Goal: Task Accomplishment & Management: Manage account settings

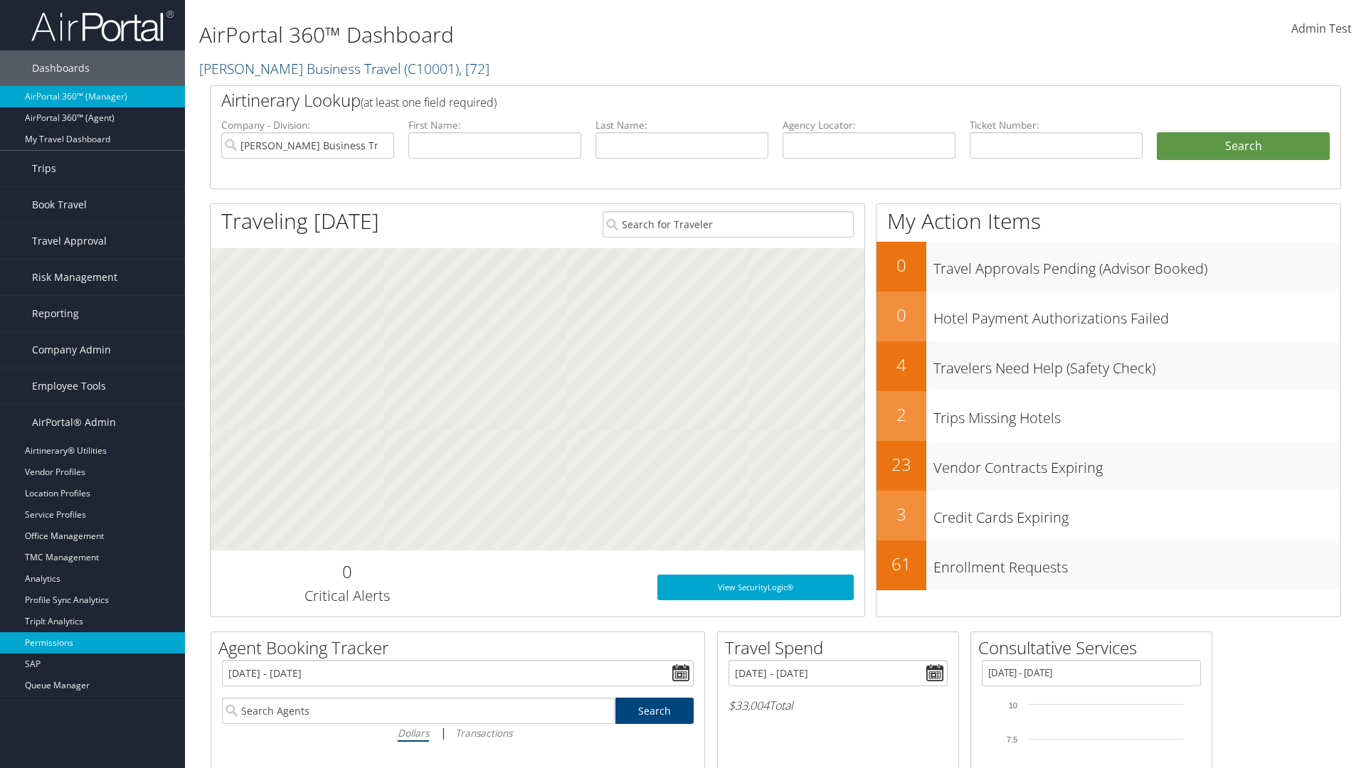
click at [92, 643] on link "Permissions" at bounding box center [92, 642] width 185 height 21
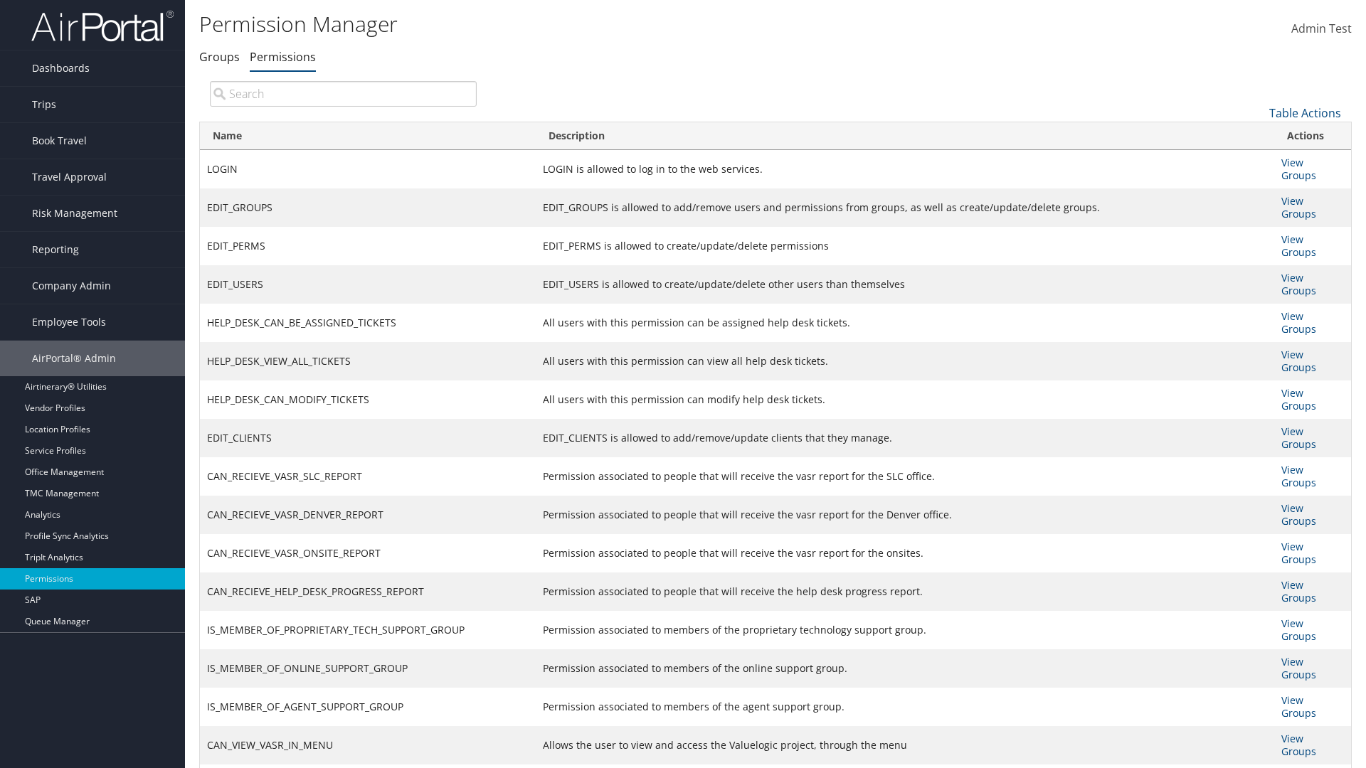
click at [343, 93] on input "search" at bounding box center [343, 94] width 267 height 26
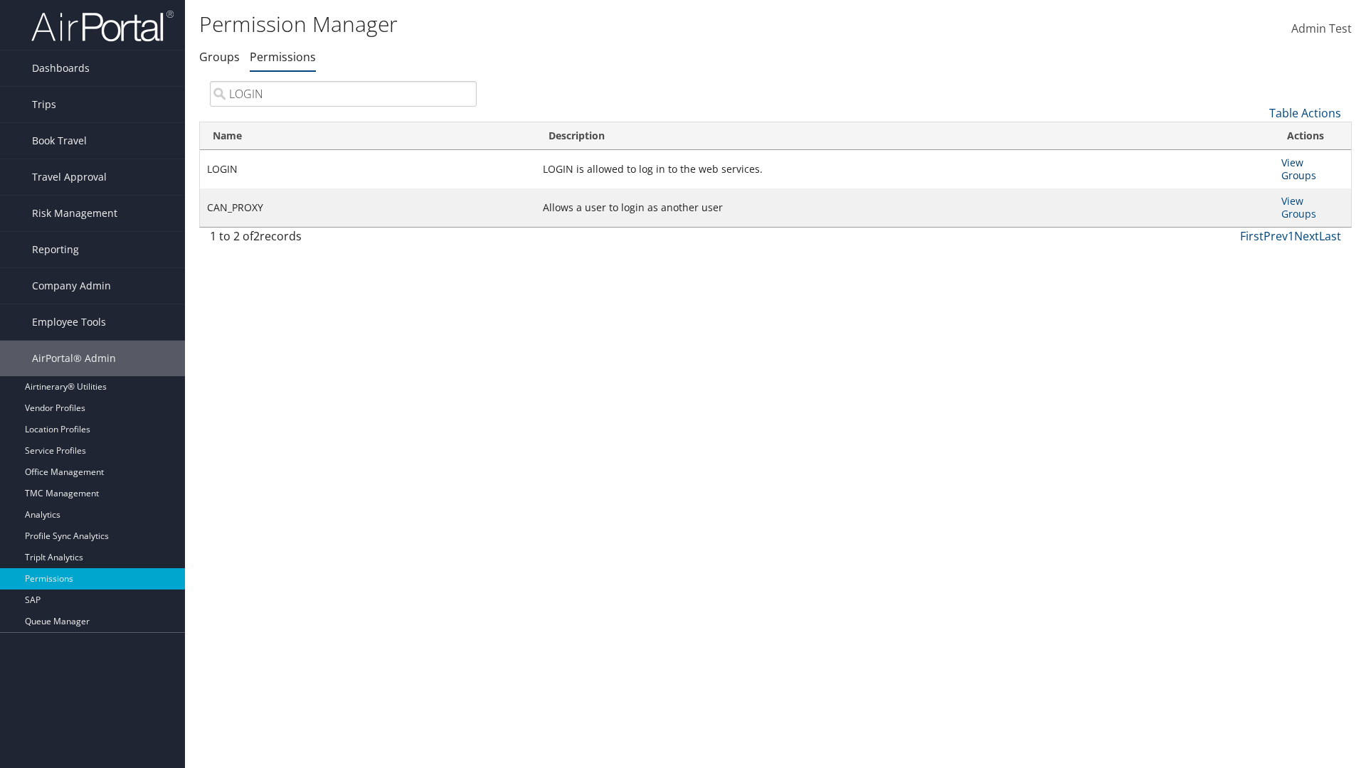
type input "LOGIN"
click at [1292, 162] on link "View Groups" at bounding box center [1298, 169] width 35 height 26
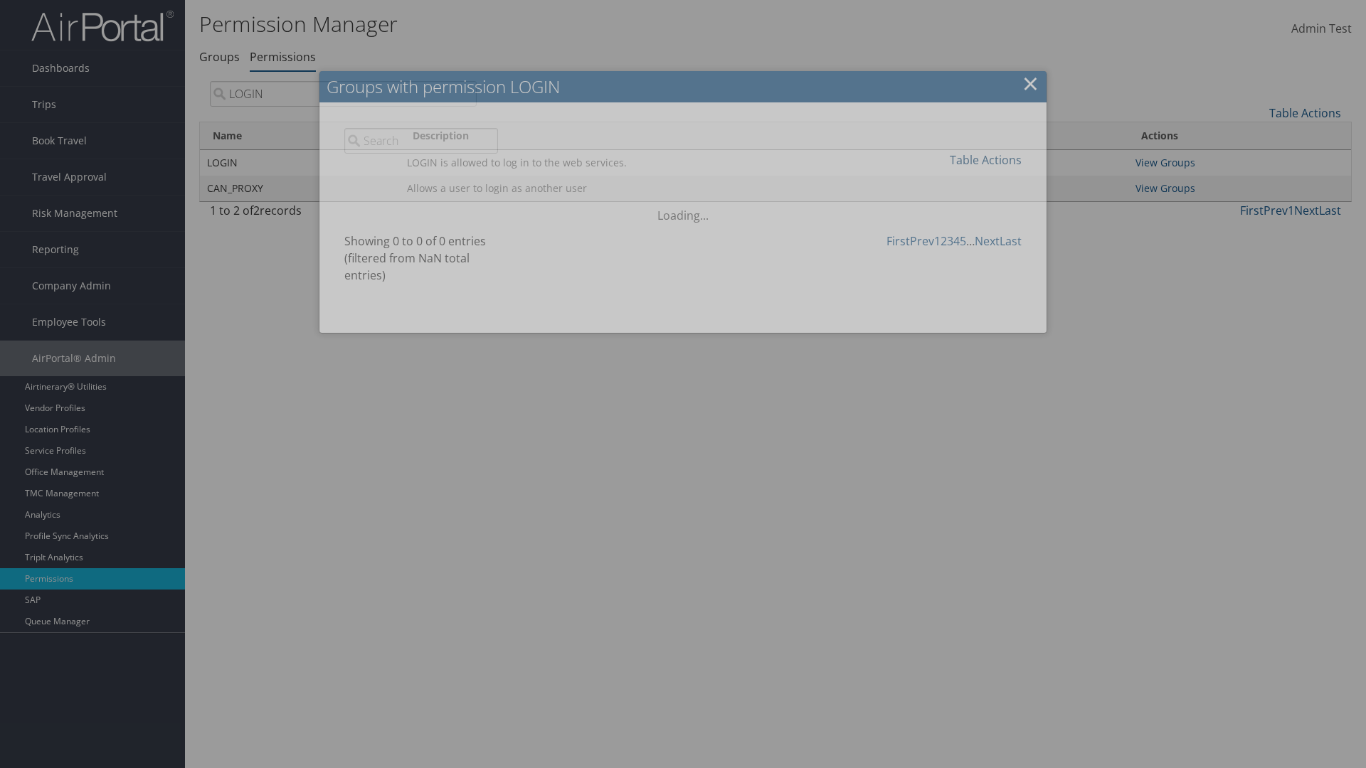
click at [985, 159] on link "Table Actions" at bounding box center [986, 160] width 72 height 16
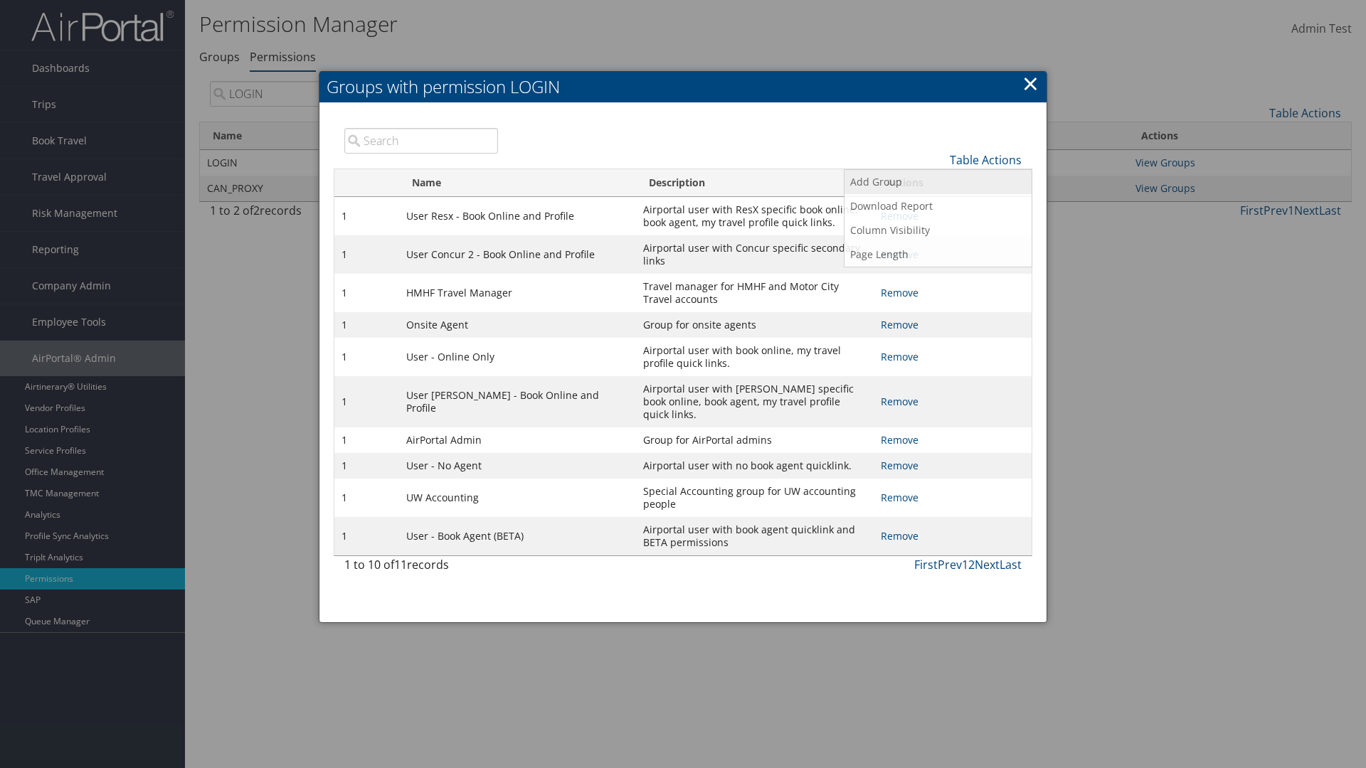
click at [937, 181] on link "Add Group" at bounding box center [937, 182] width 187 height 24
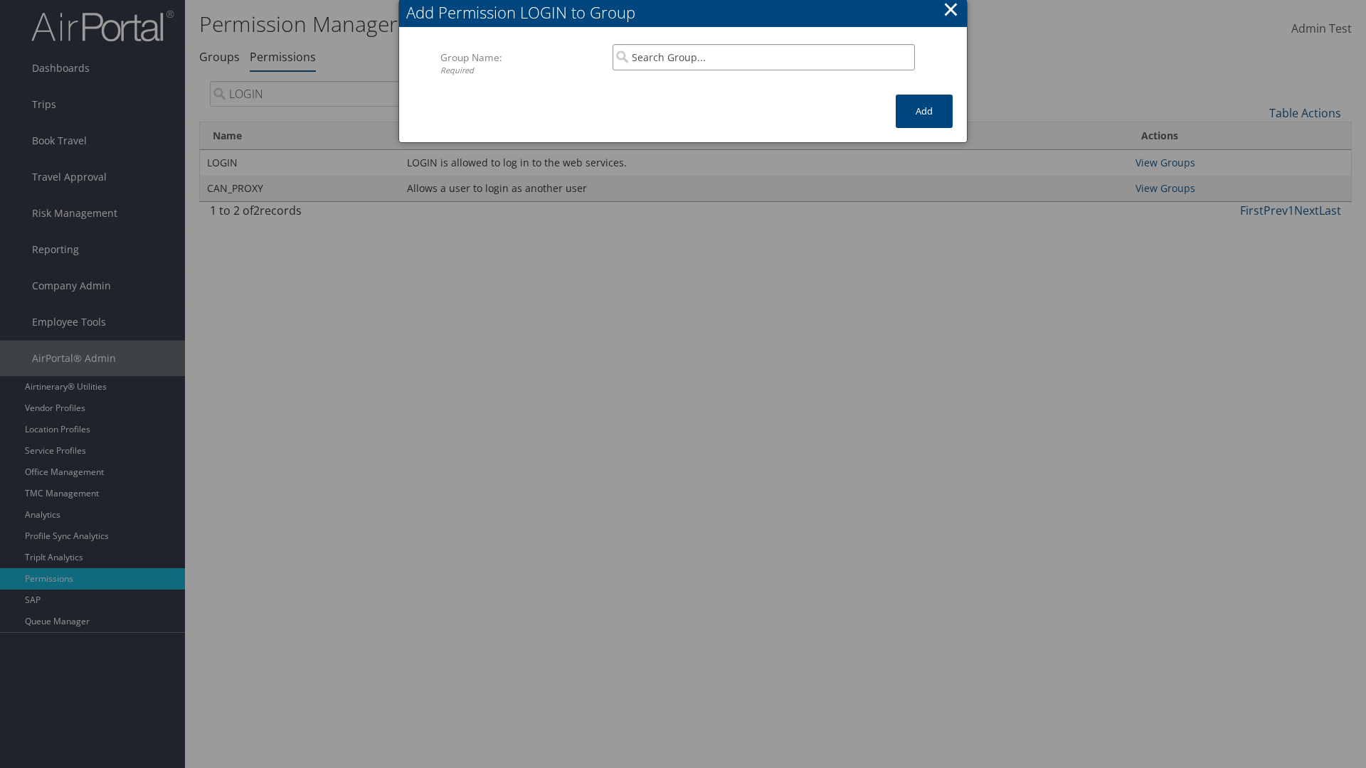
click at [763, 57] on input "search" at bounding box center [763, 57] width 302 height 26
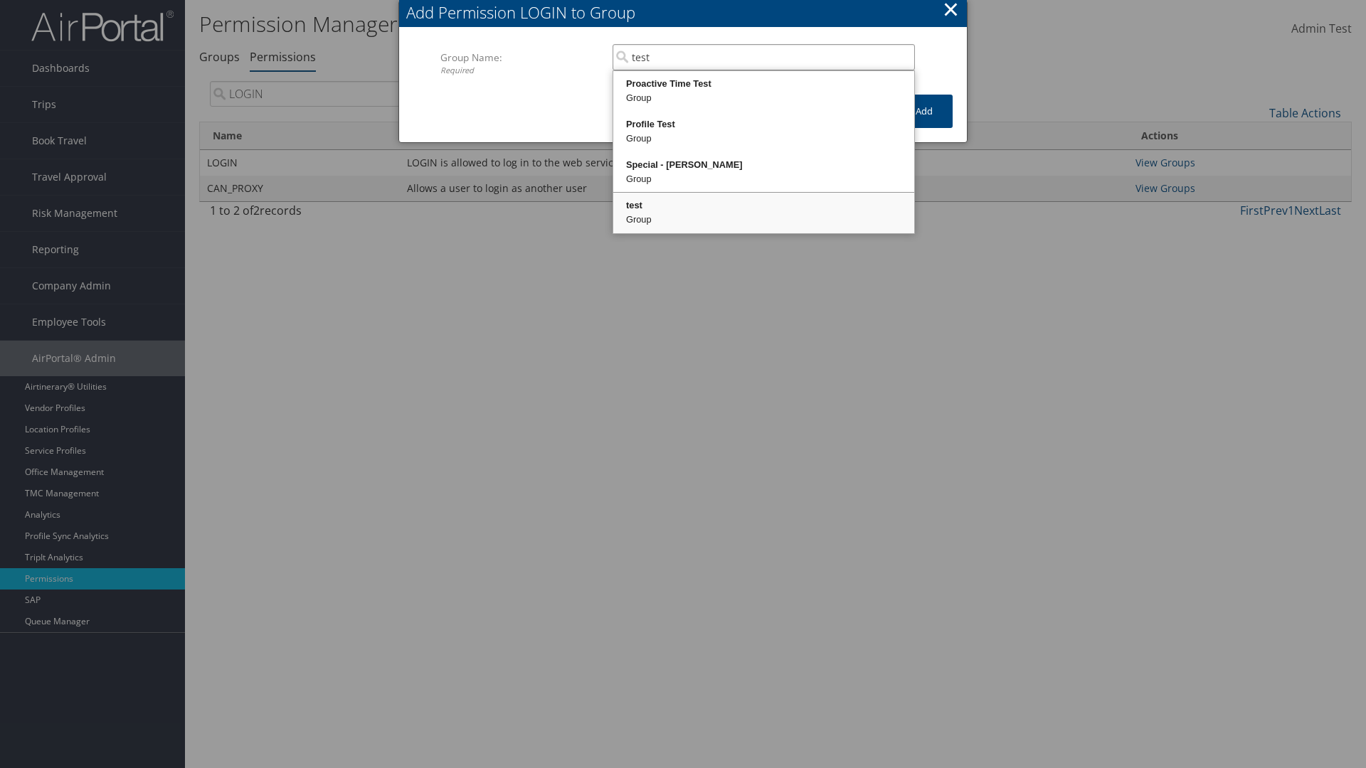
click at [763, 206] on div "test" at bounding box center [763, 205] width 297 height 14
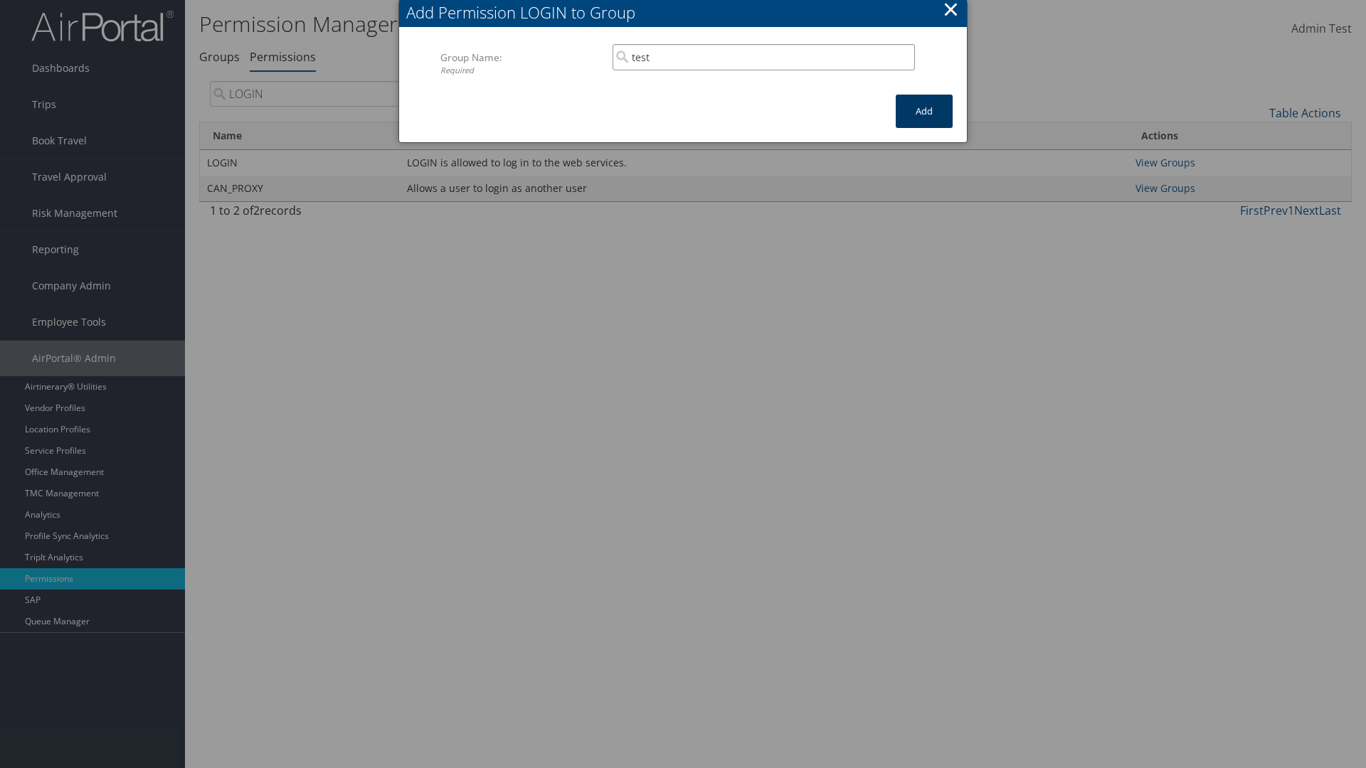
type input "test"
click at [924, 111] on button "Add" at bounding box center [923, 111] width 57 height 33
click at [950, 11] on button "×" at bounding box center [950, 9] width 16 height 28
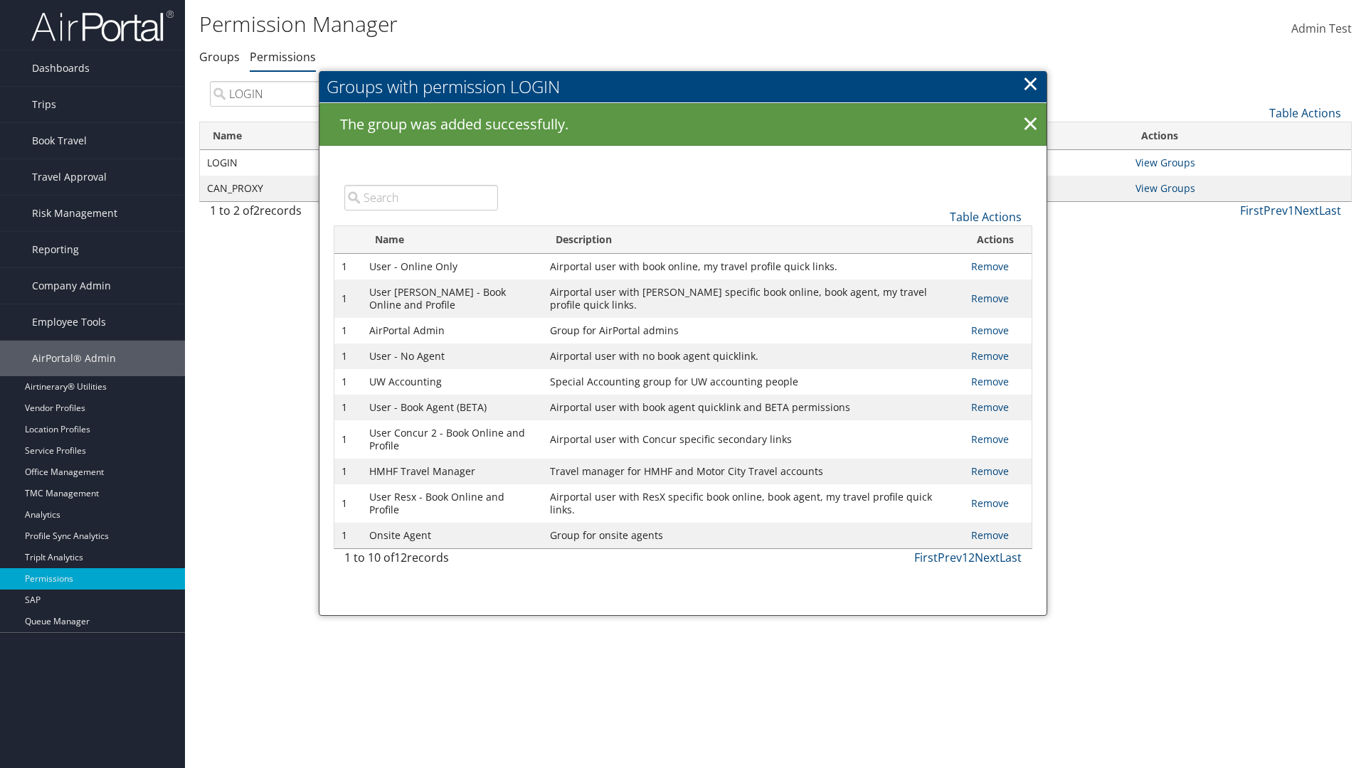
click at [420, 197] on input "search" at bounding box center [421, 198] width 154 height 26
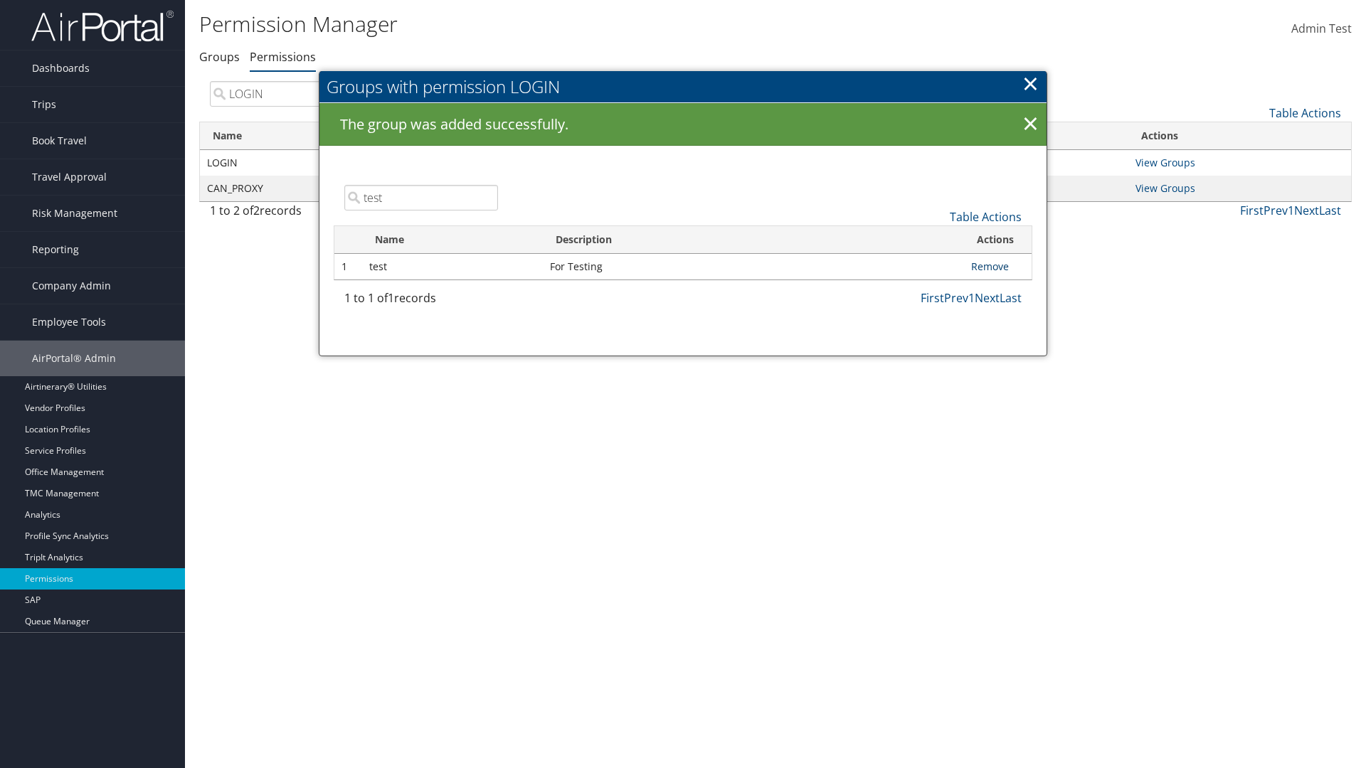
type input "test"
click at [989, 266] on link "Remove" at bounding box center [990, 267] width 38 height 14
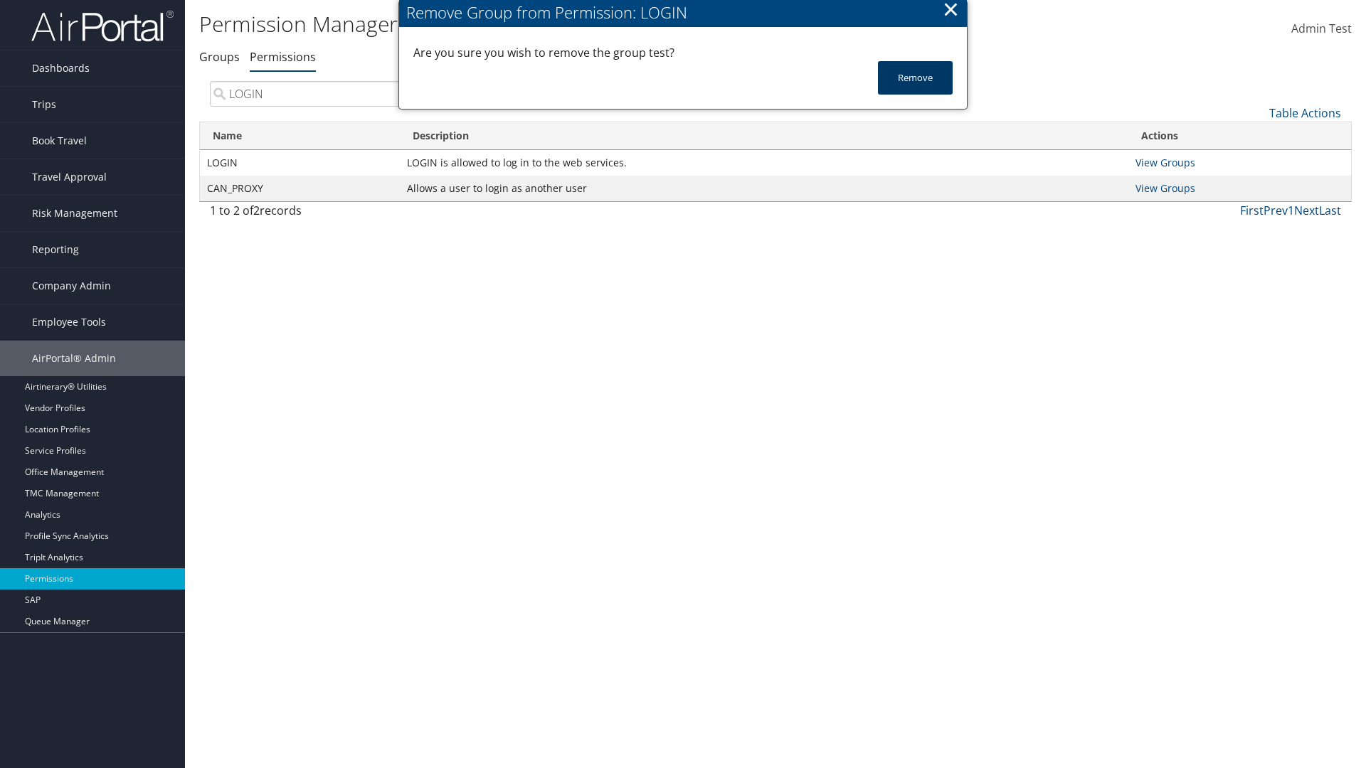
click at [915, 78] on button "Remove" at bounding box center [915, 77] width 75 height 33
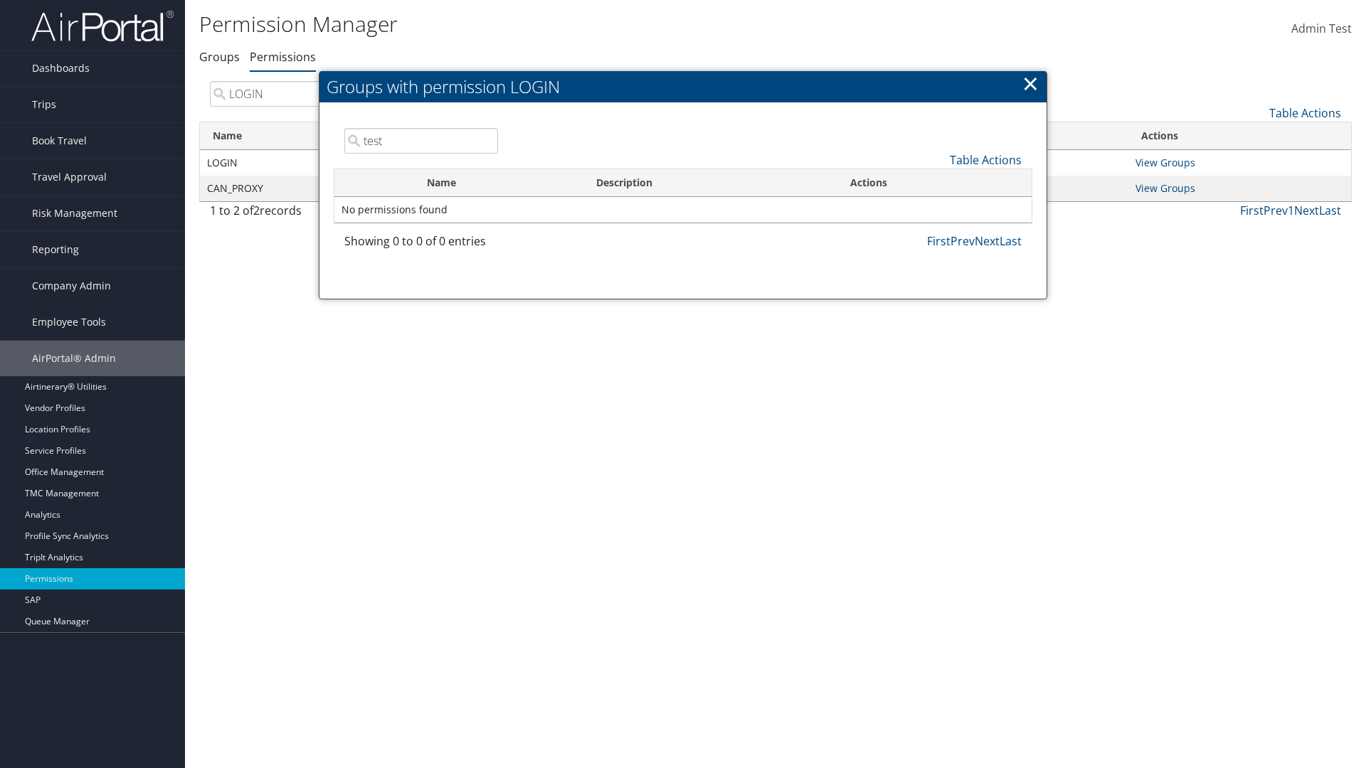
click at [1030, 83] on link "×" at bounding box center [1030, 83] width 16 height 28
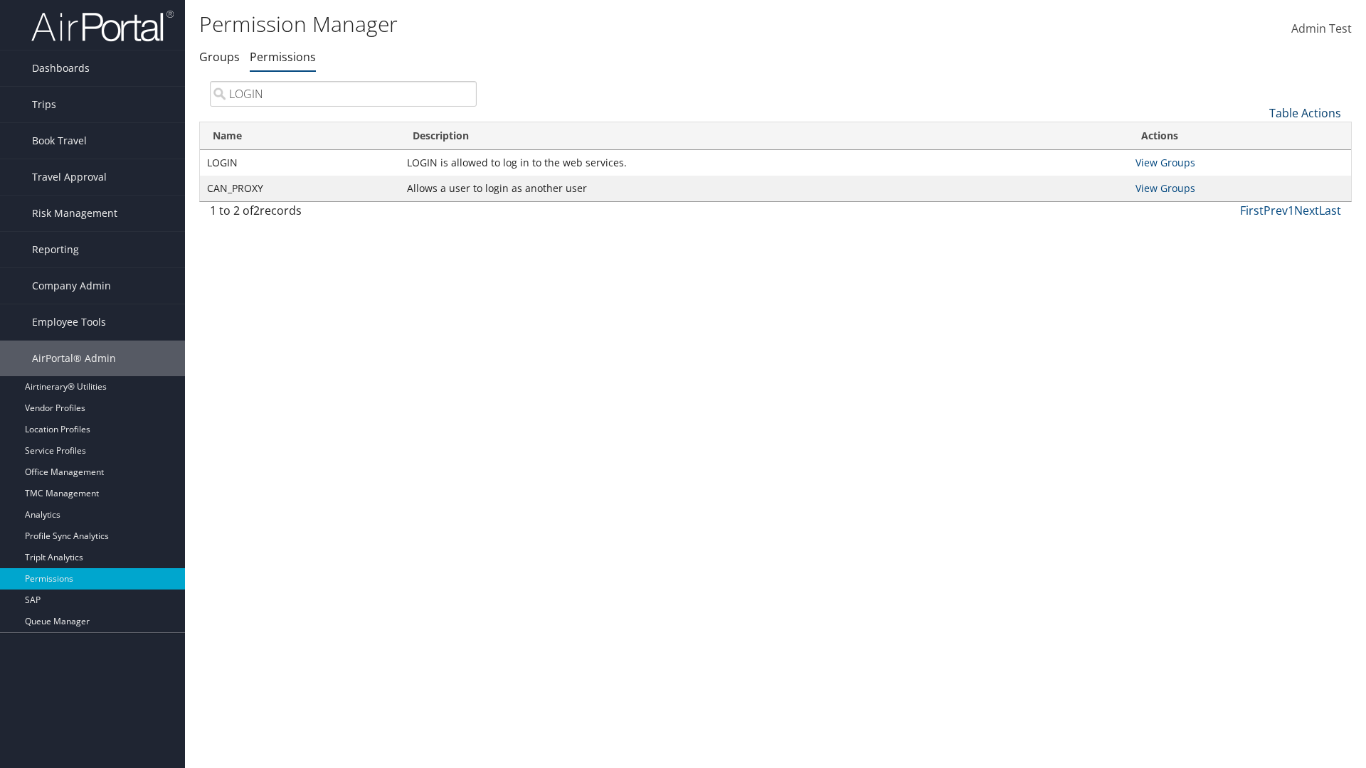
click at [1304, 112] on link "Table Actions" at bounding box center [1305, 113] width 72 height 16
click at [1257, 183] on link "Column Visibility" at bounding box center [1257, 183] width 187 height 24
click at [1257, 136] on link "Name" at bounding box center [1257, 136] width 187 height 24
click at [1257, 160] on link "Description" at bounding box center [1257, 161] width 187 height 24
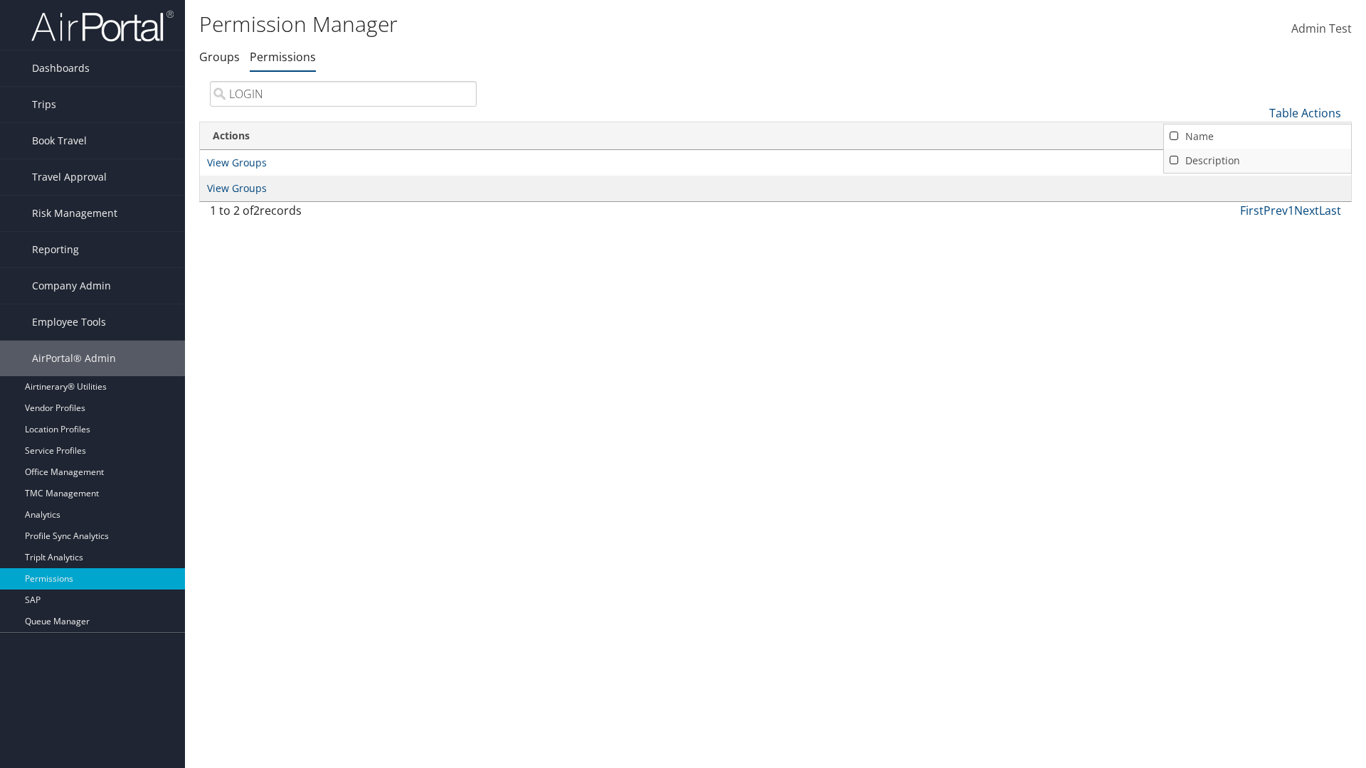
click at [1257, 136] on link "Name" at bounding box center [1257, 136] width 187 height 24
click at [1257, 160] on link "Description" at bounding box center [1257, 161] width 187 height 24
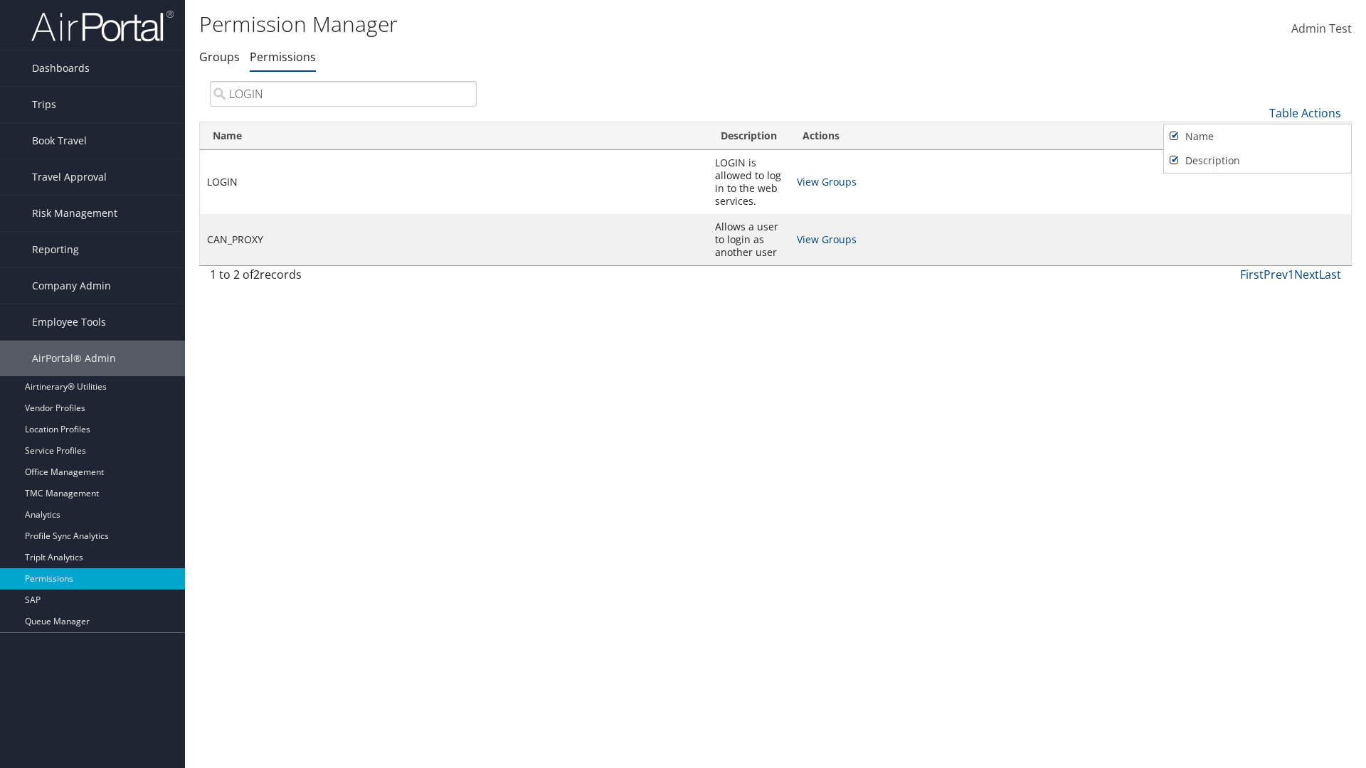
click at [683, 384] on div at bounding box center [683, 384] width 1366 height 768
click at [1304, 112] on link "Table Actions" at bounding box center [1305, 113] width 72 height 16
click at [1257, 207] on link "Page Length" at bounding box center [1257, 208] width 187 height 24
click at [1257, 160] on link "25" at bounding box center [1257, 161] width 187 height 24
click at [1304, 112] on link "Table Actions" at bounding box center [1305, 113] width 72 height 16
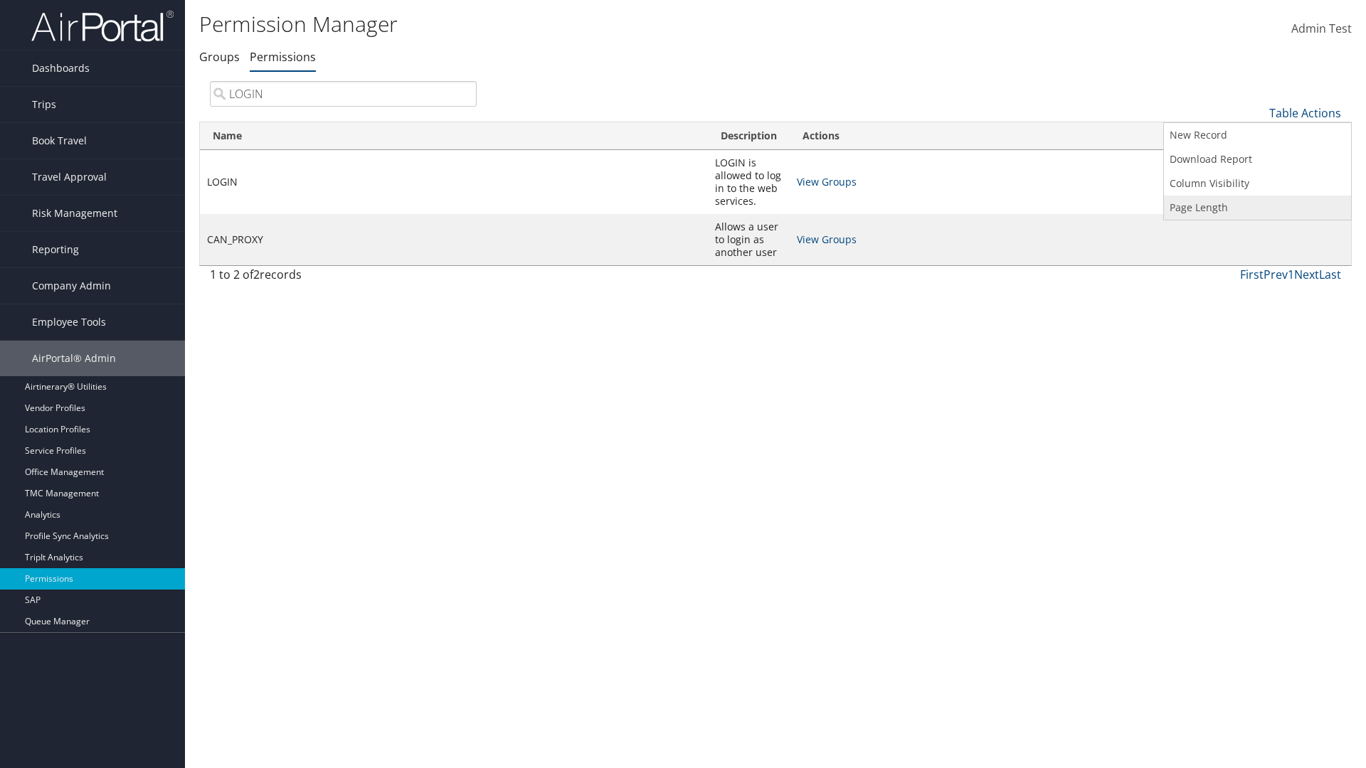
click at [1257, 207] on link "Page Length" at bounding box center [1257, 208] width 187 height 24
